Goal: Task Accomplishment & Management: Manage account settings

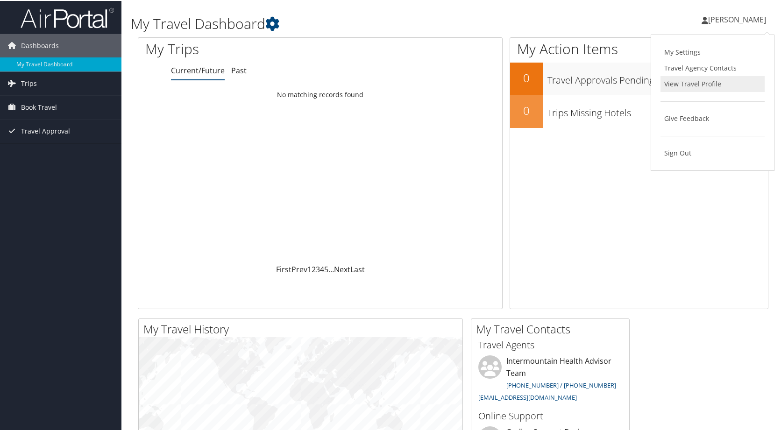
click at [680, 84] on link "View Travel Profile" at bounding box center [712, 83] width 104 height 16
click at [724, 19] on span "[PERSON_NAME]" at bounding box center [737, 19] width 58 height 10
click at [691, 79] on link "View Travel Profile" at bounding box center [712, 83] width 104 height 16
